Goal: Task Accomplishment & Management: Manage account settings

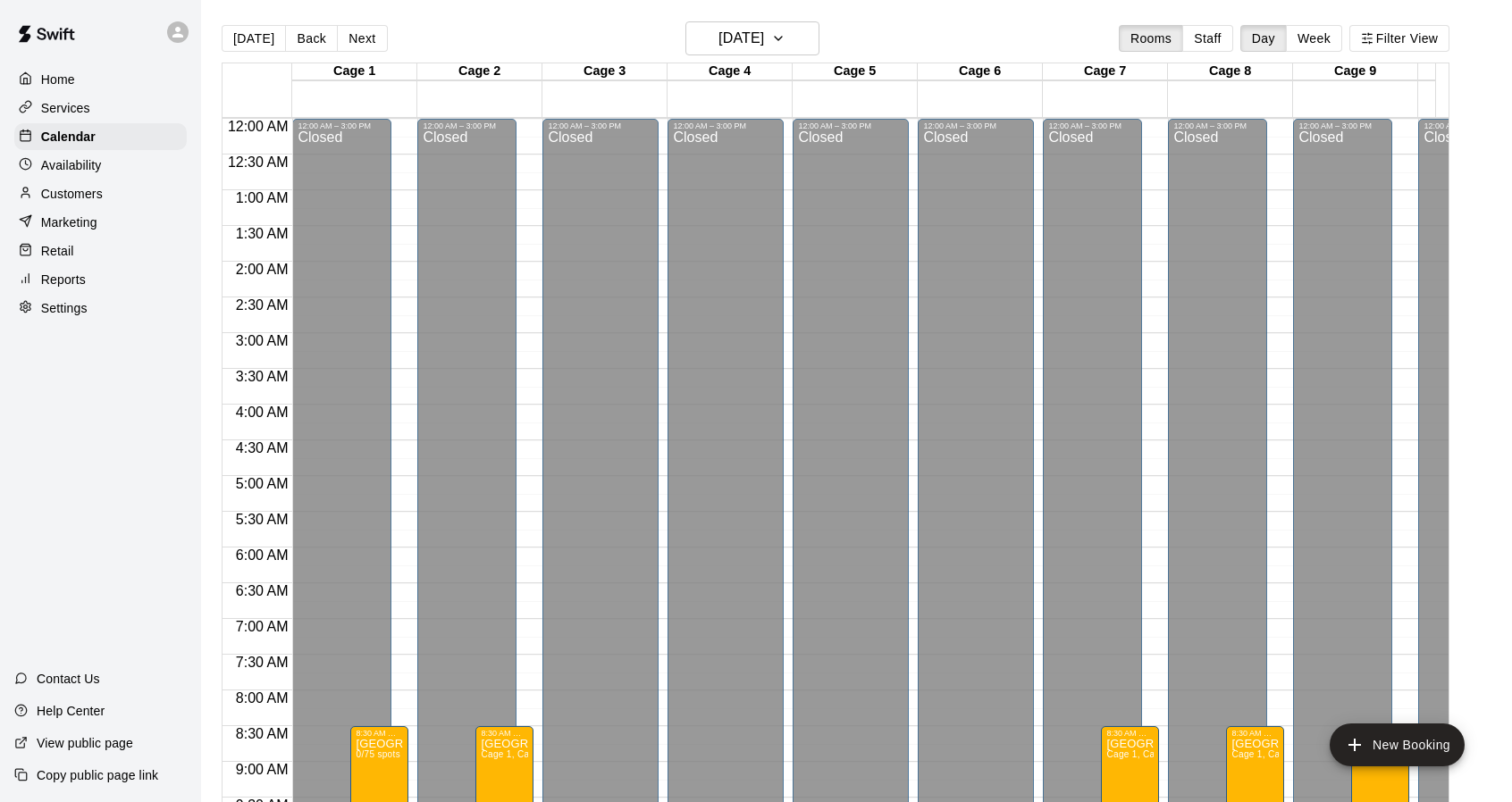
scroll to position [917, 0]
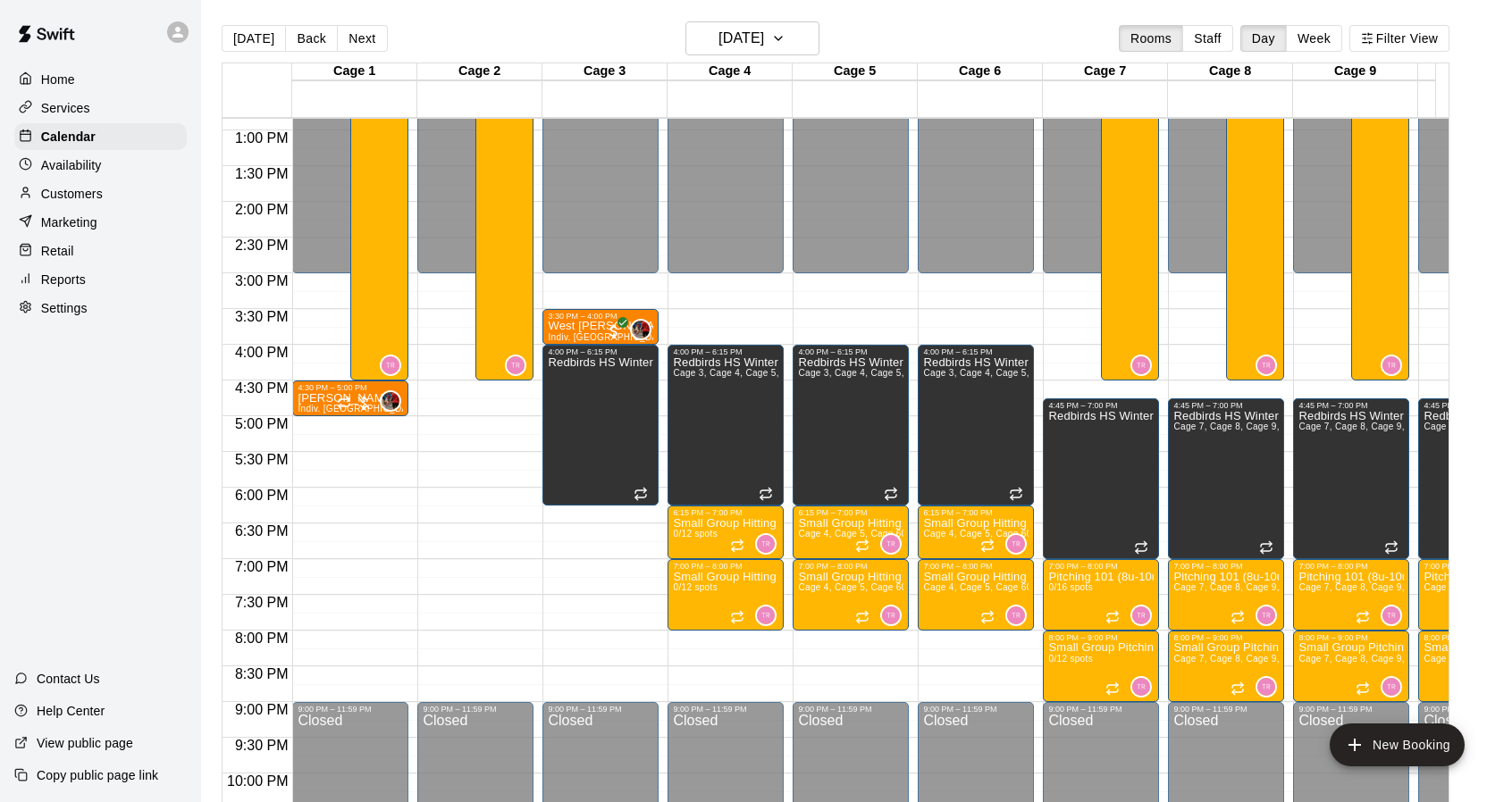
click at [124, 204] on div "Customers" at bounding box center [100, 194] width 172 height 27
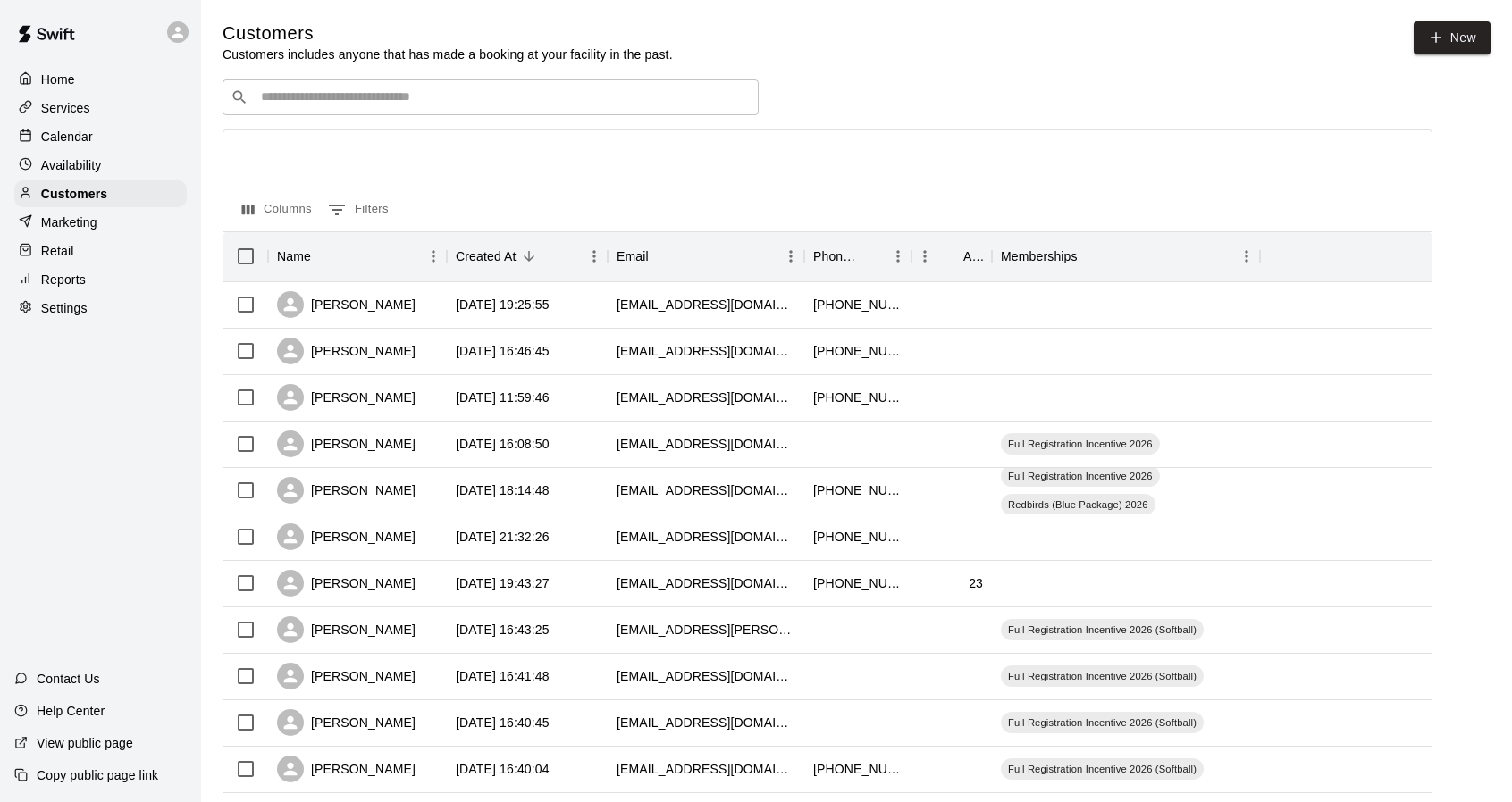
click at [648, 99] on input "Search customers by name or email" at bounding box center [502, 97] width 494 height 18
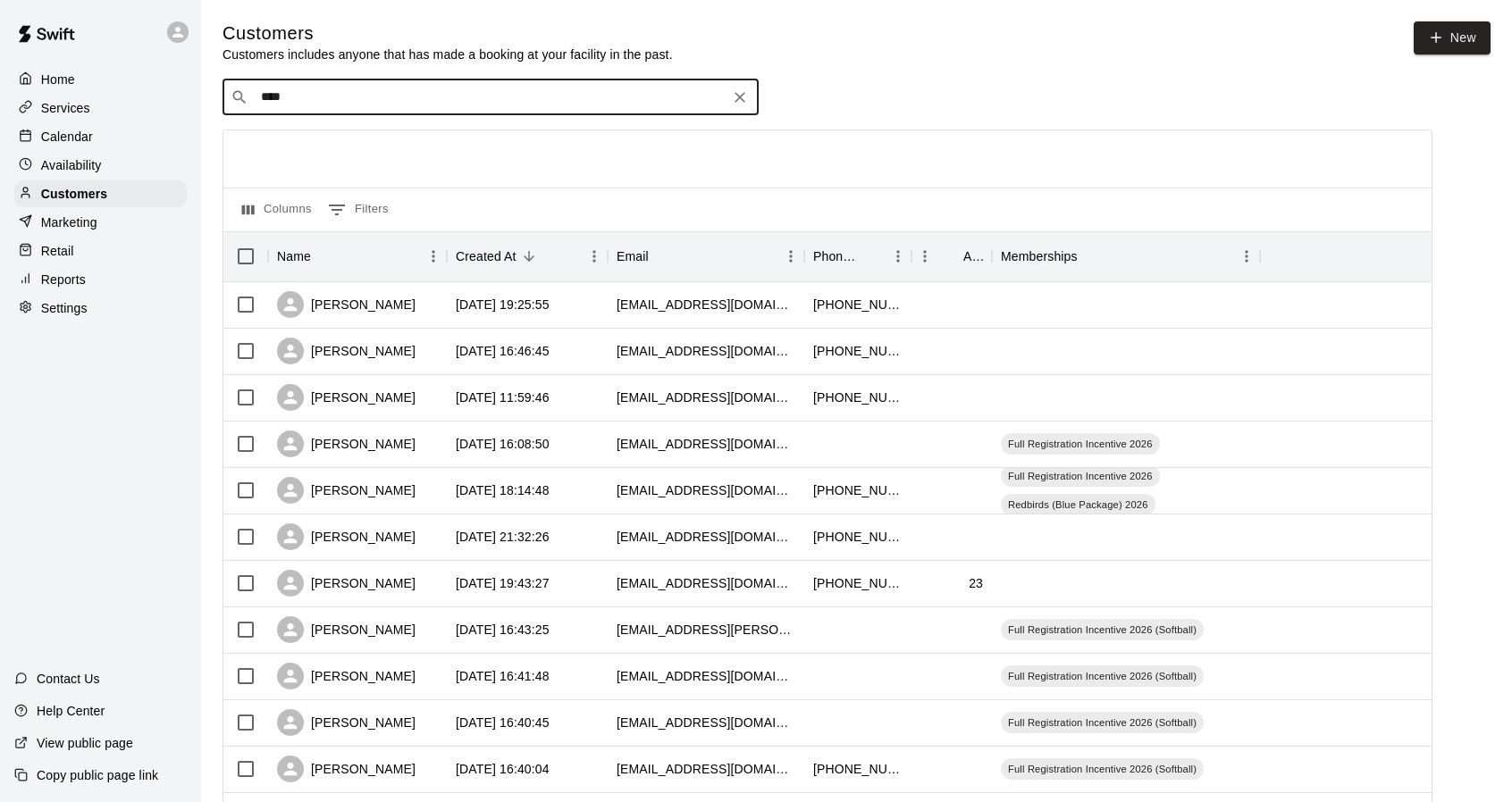
type input "*****"
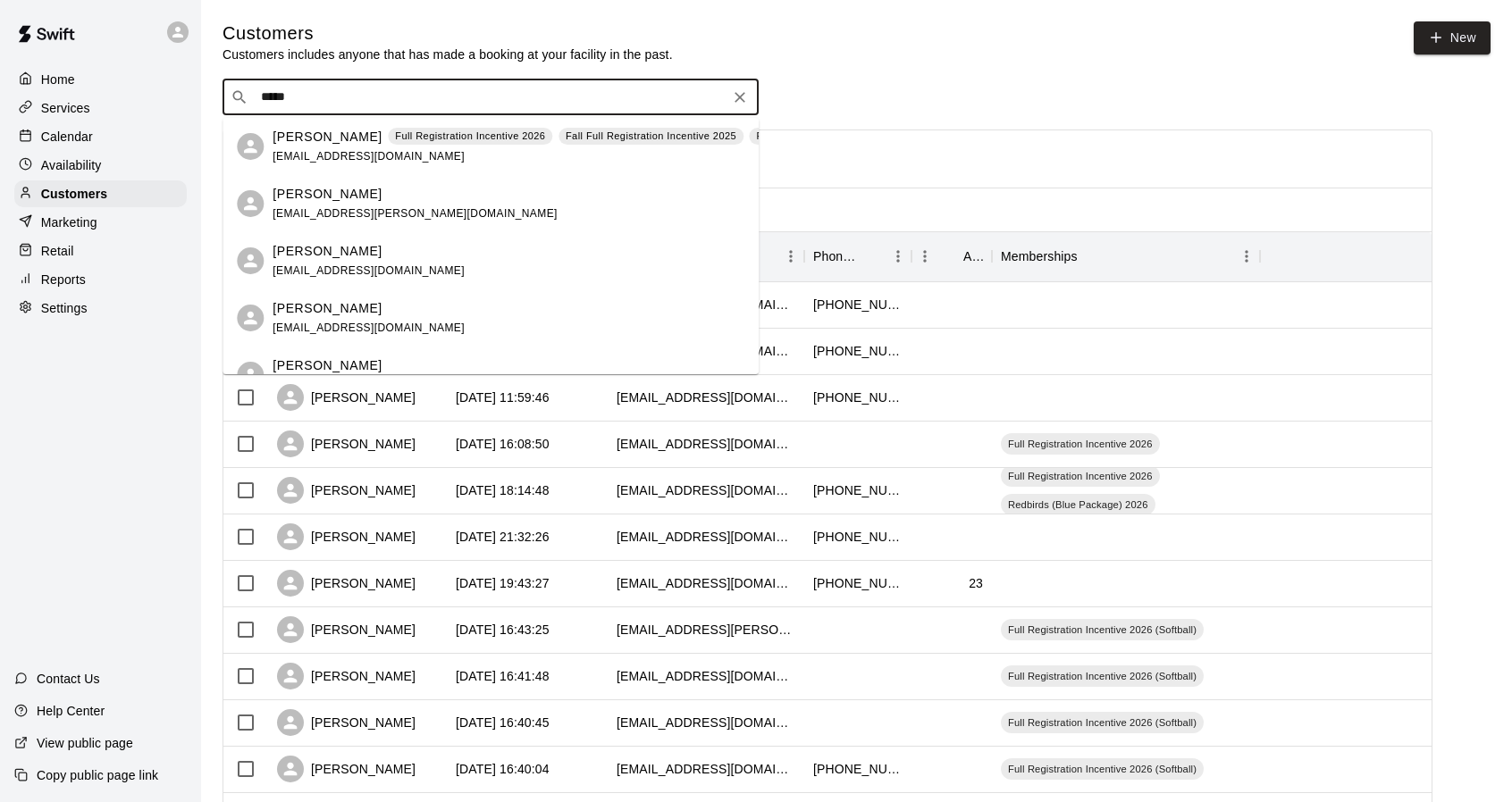
click at [449, 154] on div "[PERSON_NAME] Full Registration Incentive 2026 Fall Full Registration Incentive…" at bounding box center [589, 147] width 633 height 38
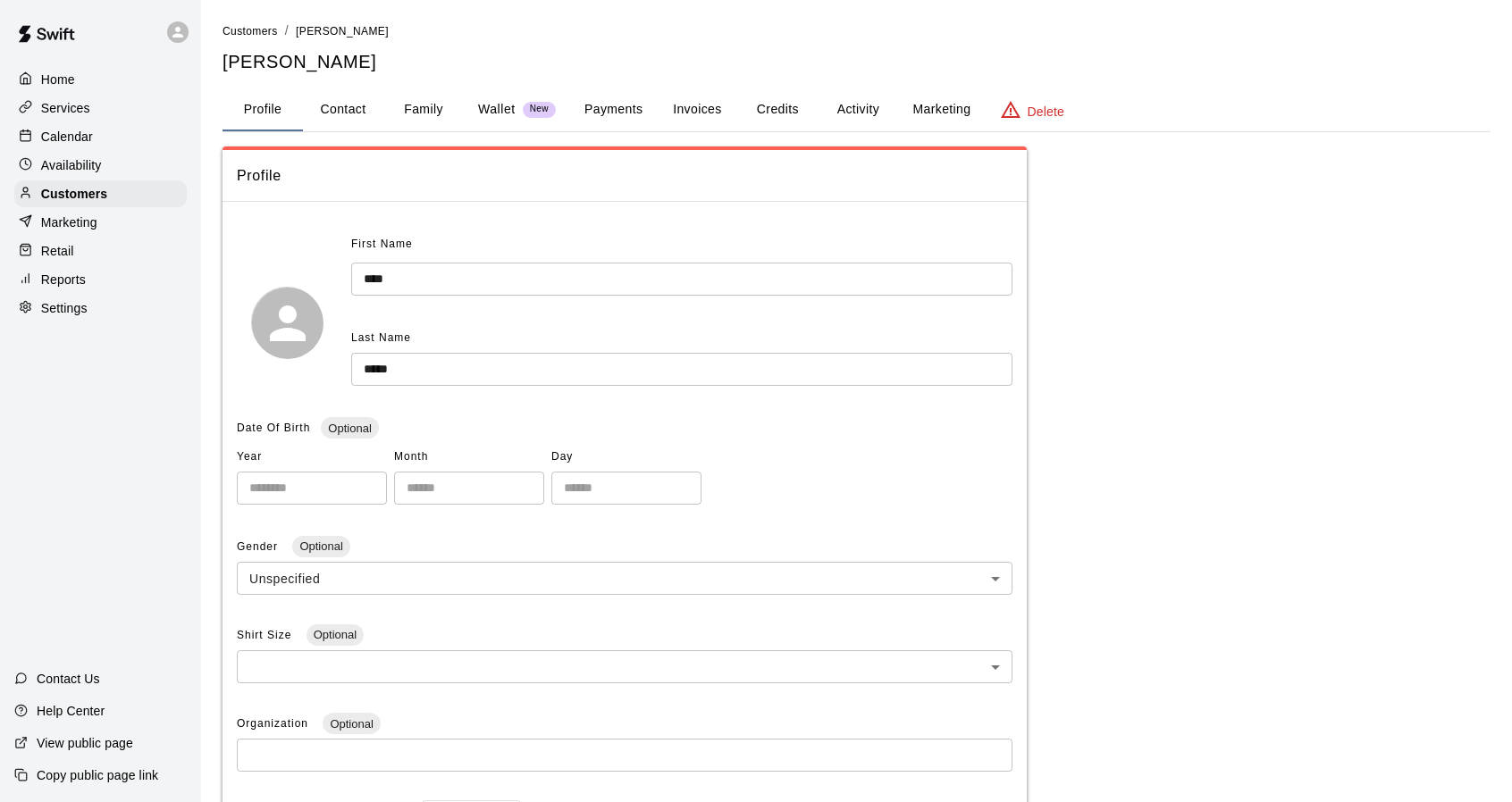
click at [771, 104] on button "Credits" at bounding box center [778, 109] width 80 height 43
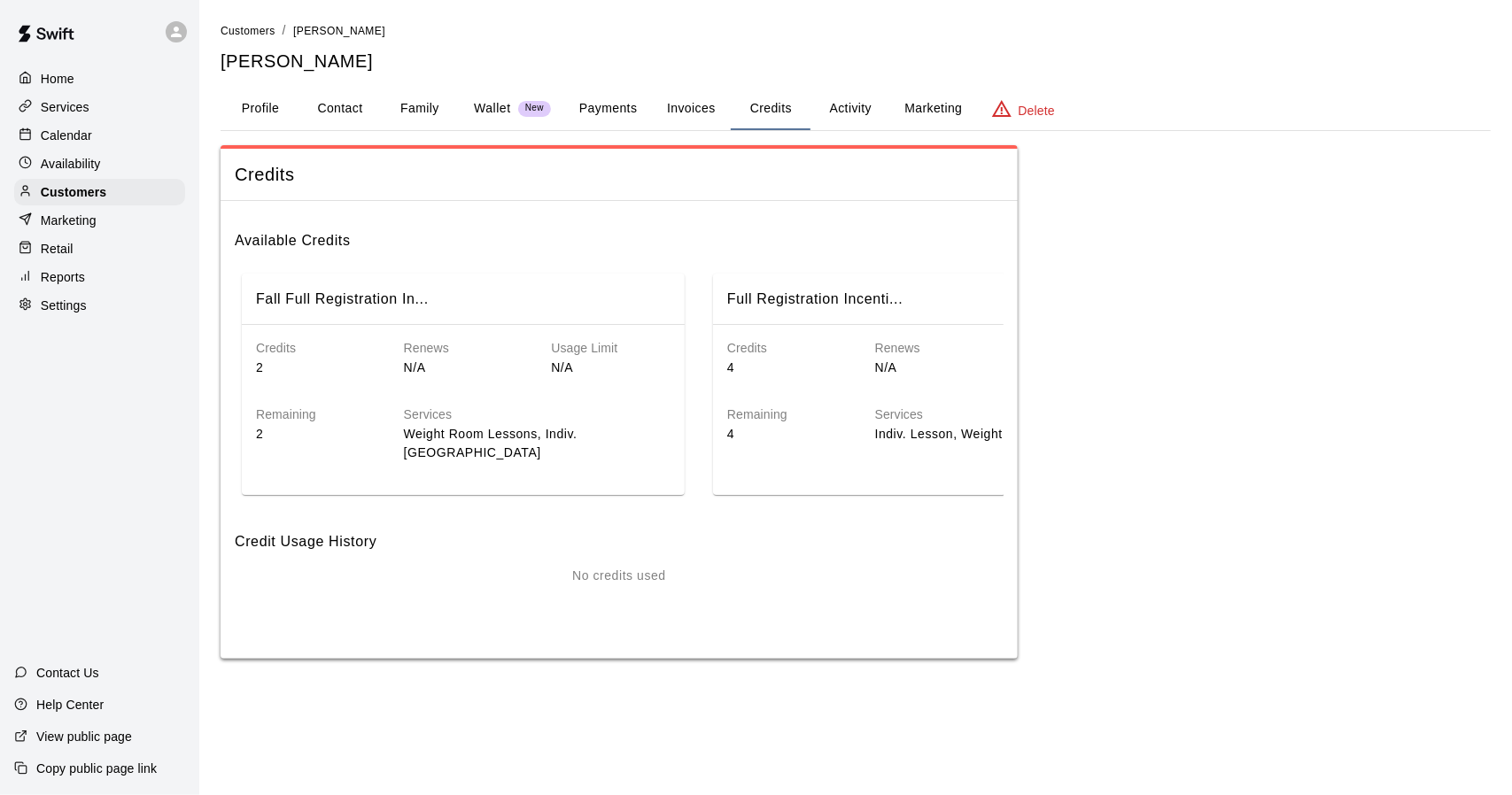
click at [847, 107] on button "Activity" at bounding box center [850, 108] width 80 height 43
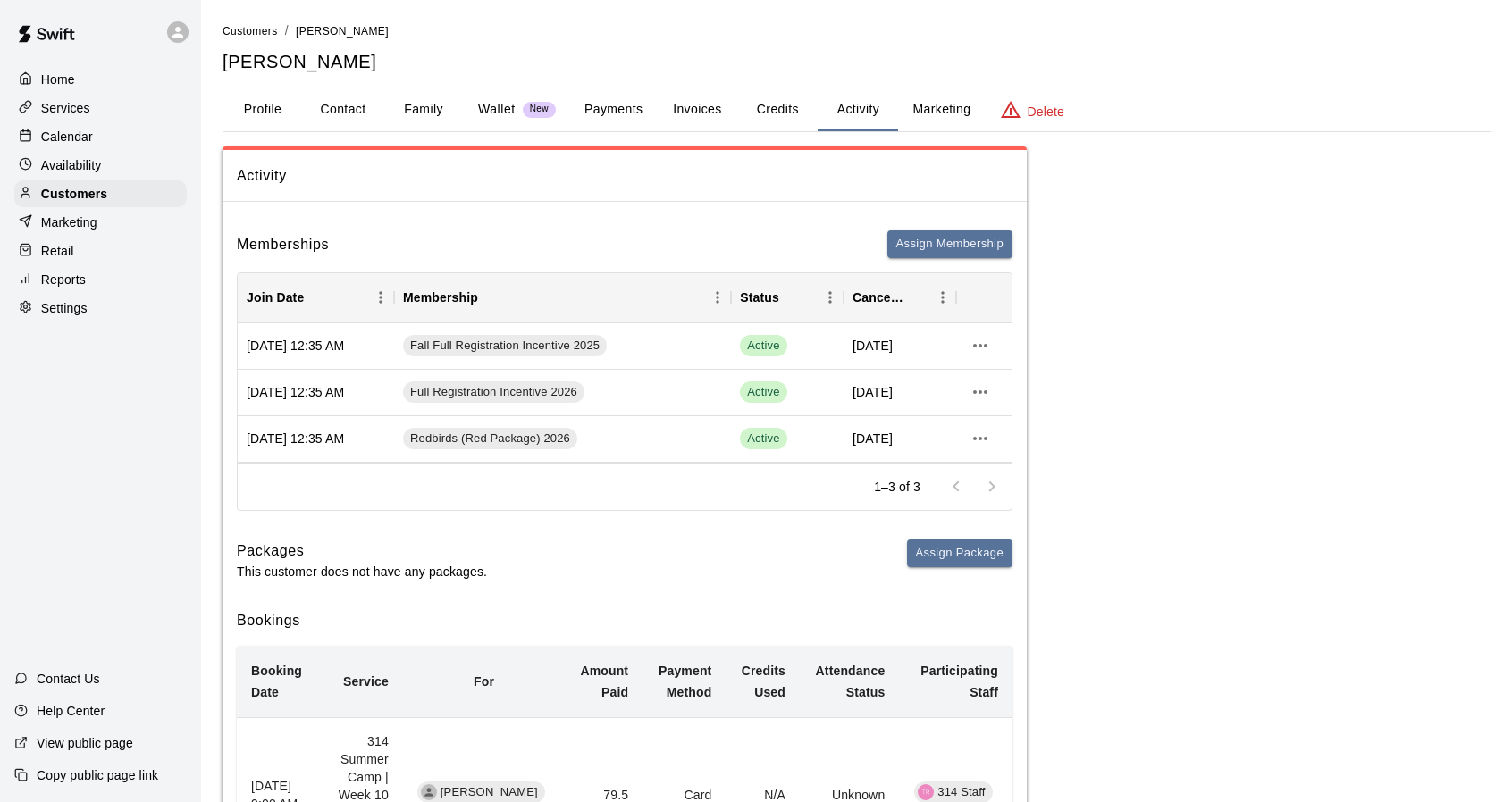
click at [767, 115] on button "Credits" at bounding box center [778, 109] width 80 height 43
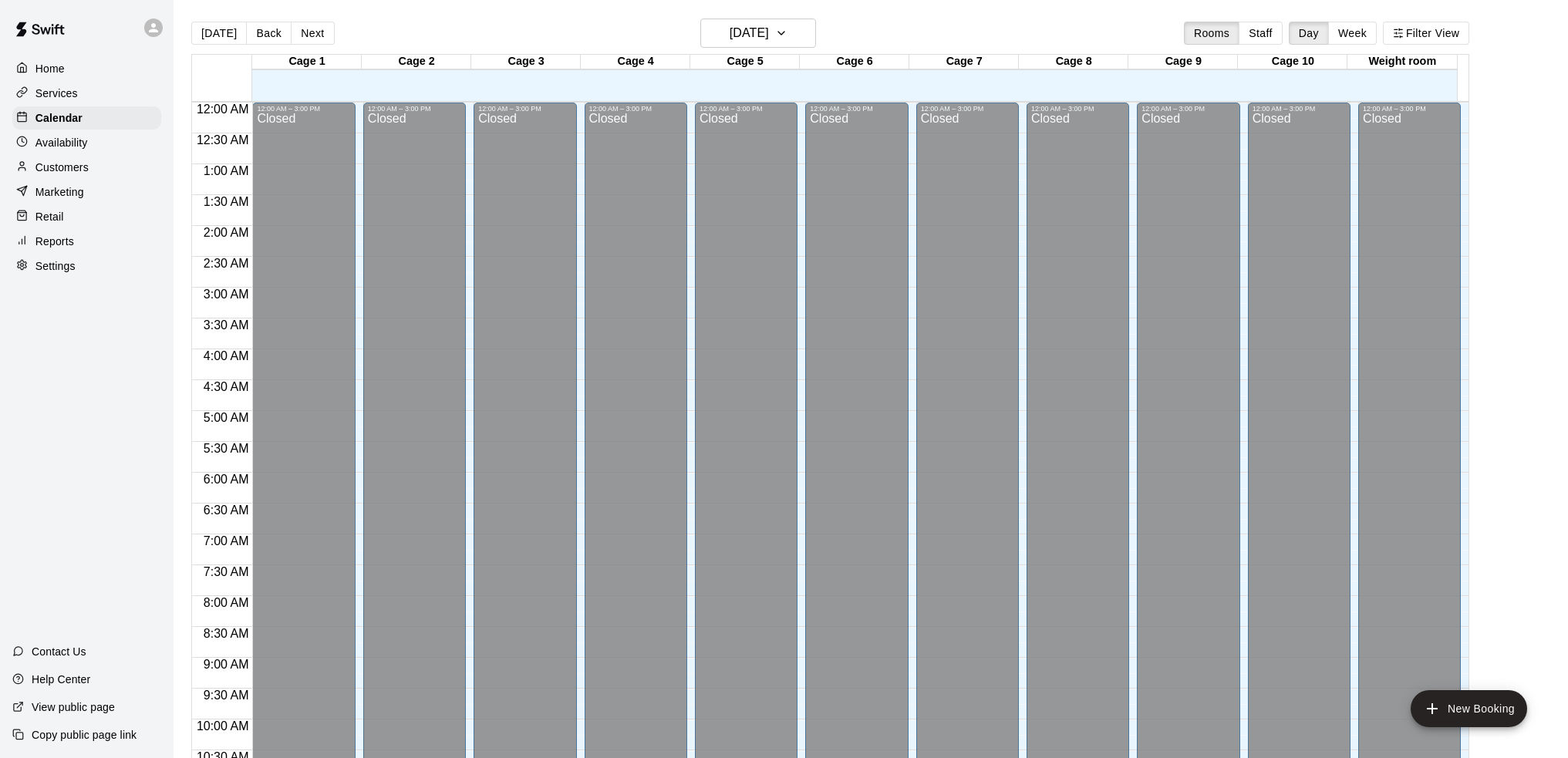
scroll to position [761, 0]
